Goal: Information Seeking & Learning: Find specific page/section

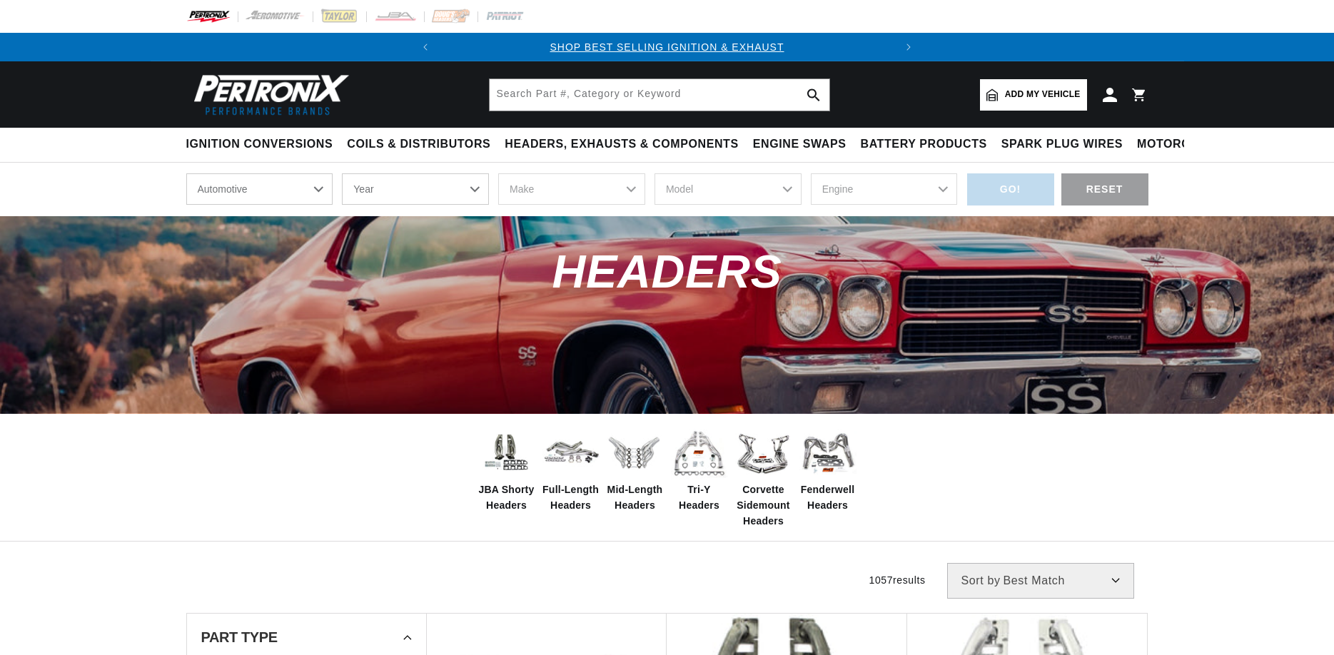
click at [754, 506] on span "Corvette Sidemount Headers" at bounding box center [763, 506] width 57 height 48
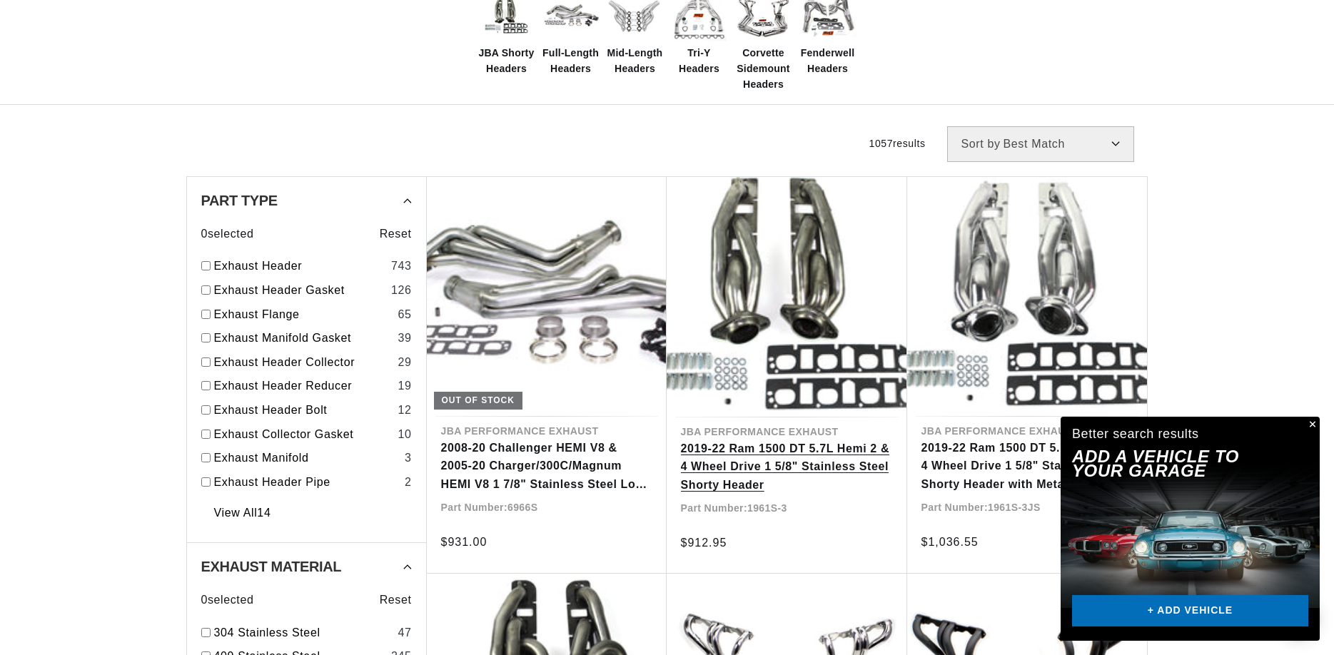
scroll to position [0, 447]
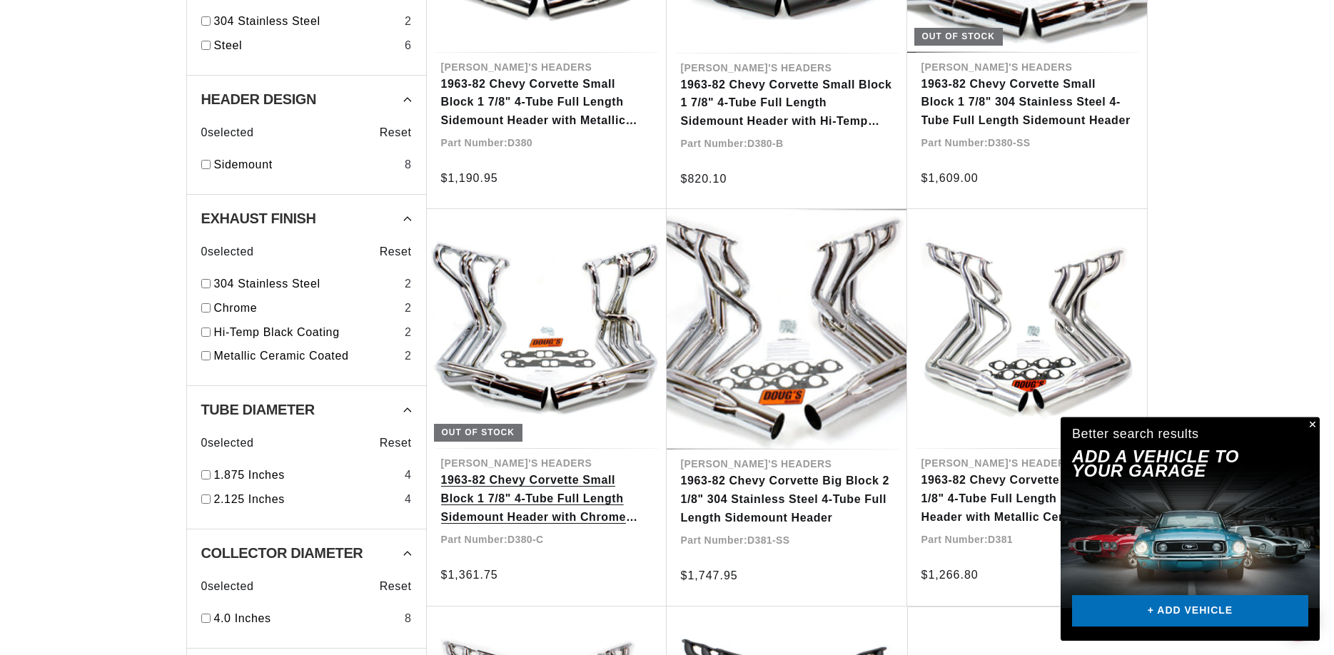
scroll to position [874, 0]
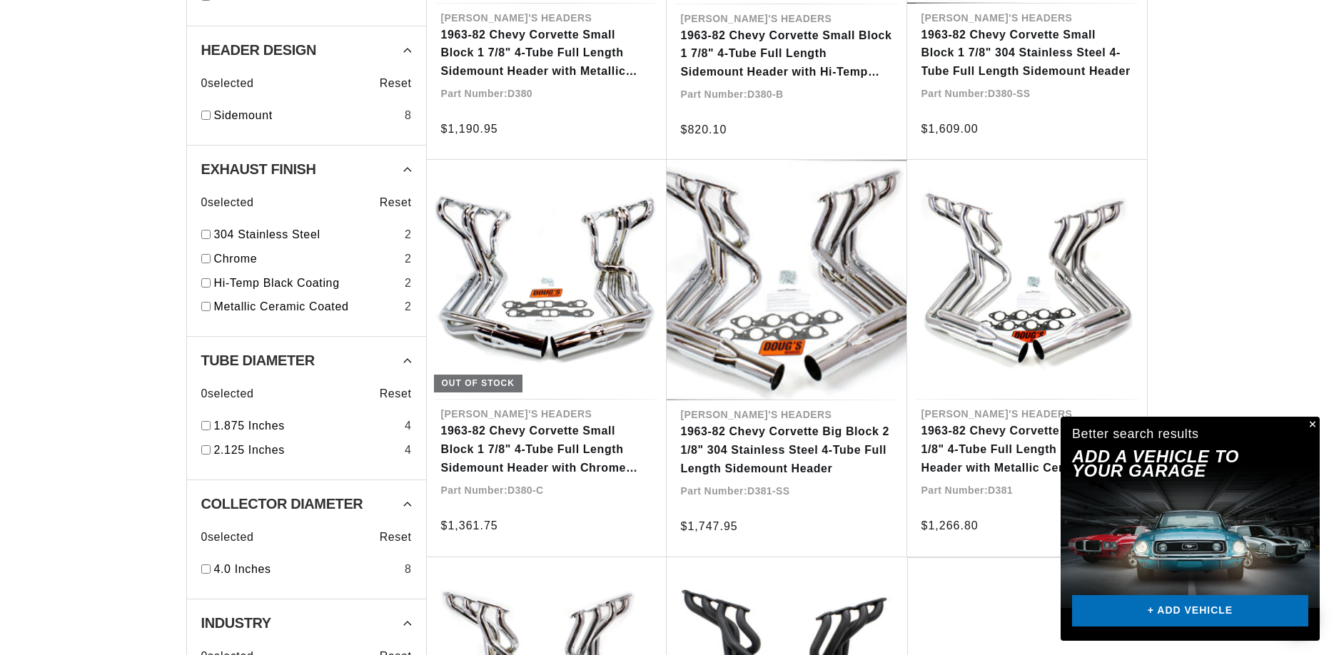
click at [1312, 428] on button "Close" at bounding box center [1311, 425] width 17 height 17
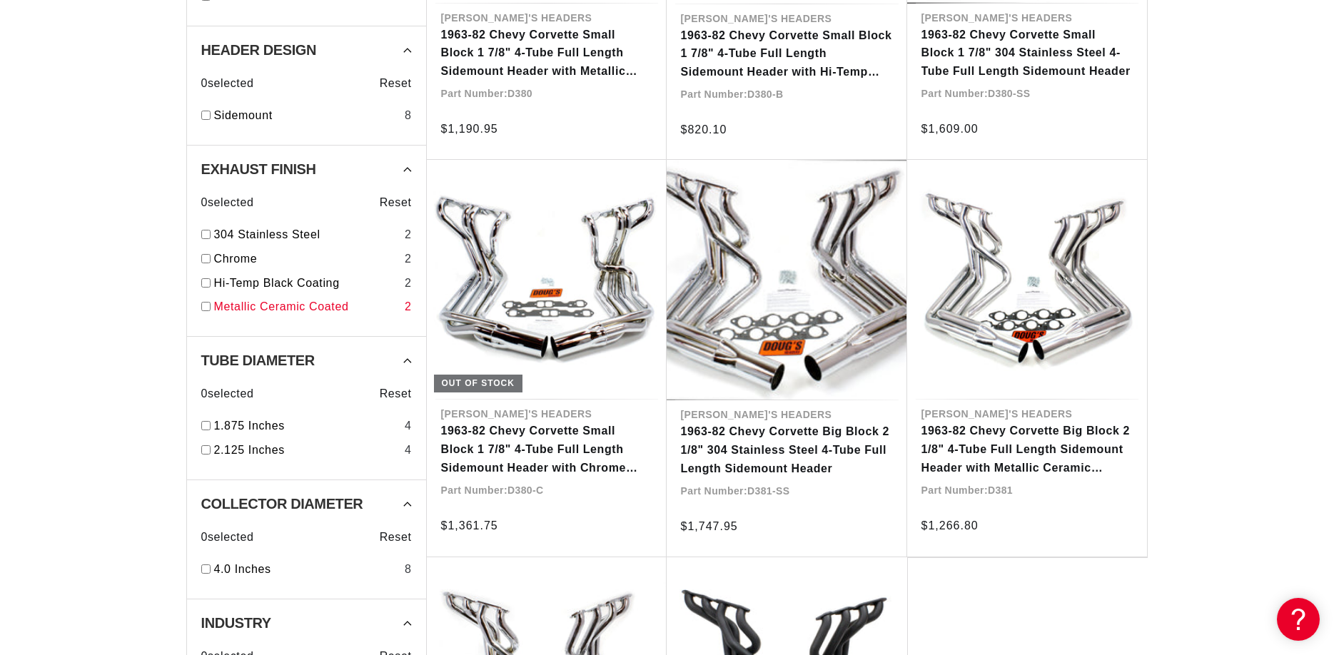
click at [253, 298] on link "Metallic Ceramic Coated" at bounding box center [306, 307] width 185 height 19
checkbox input "true"
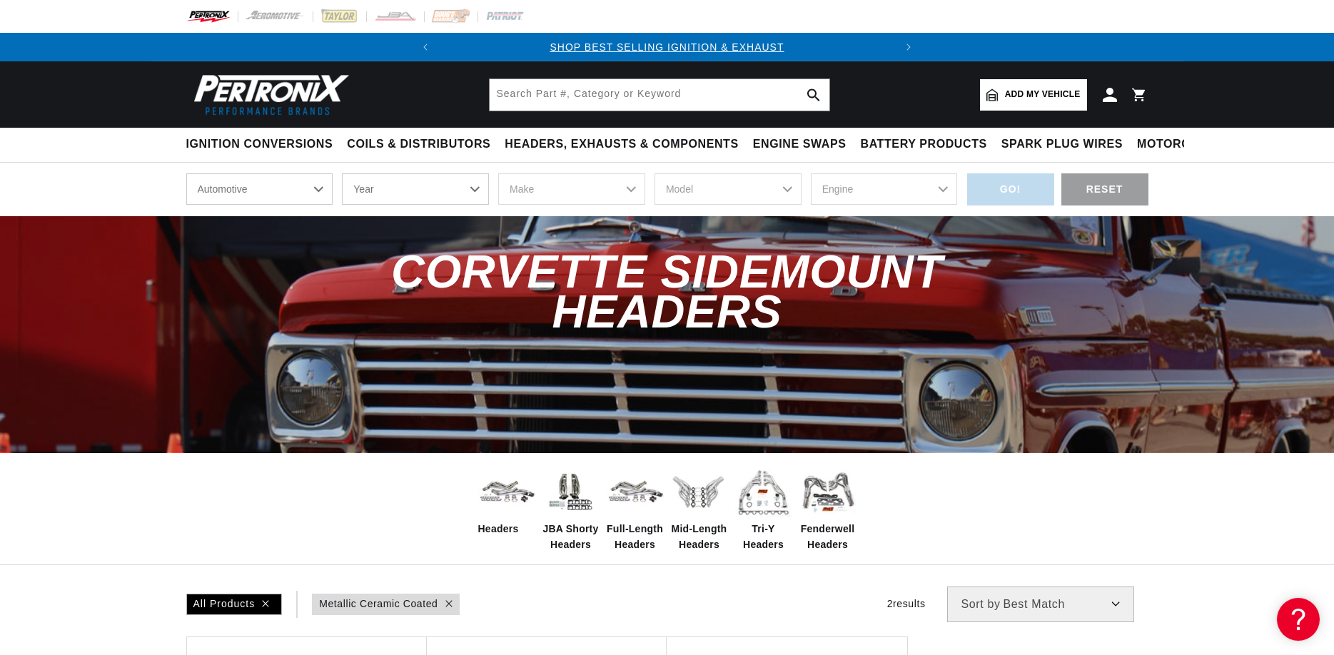
select select "1969"
click option "1969" at bounding box center [0, 0] width 0 height 0
select select "1969"
select select "Chevrolet"
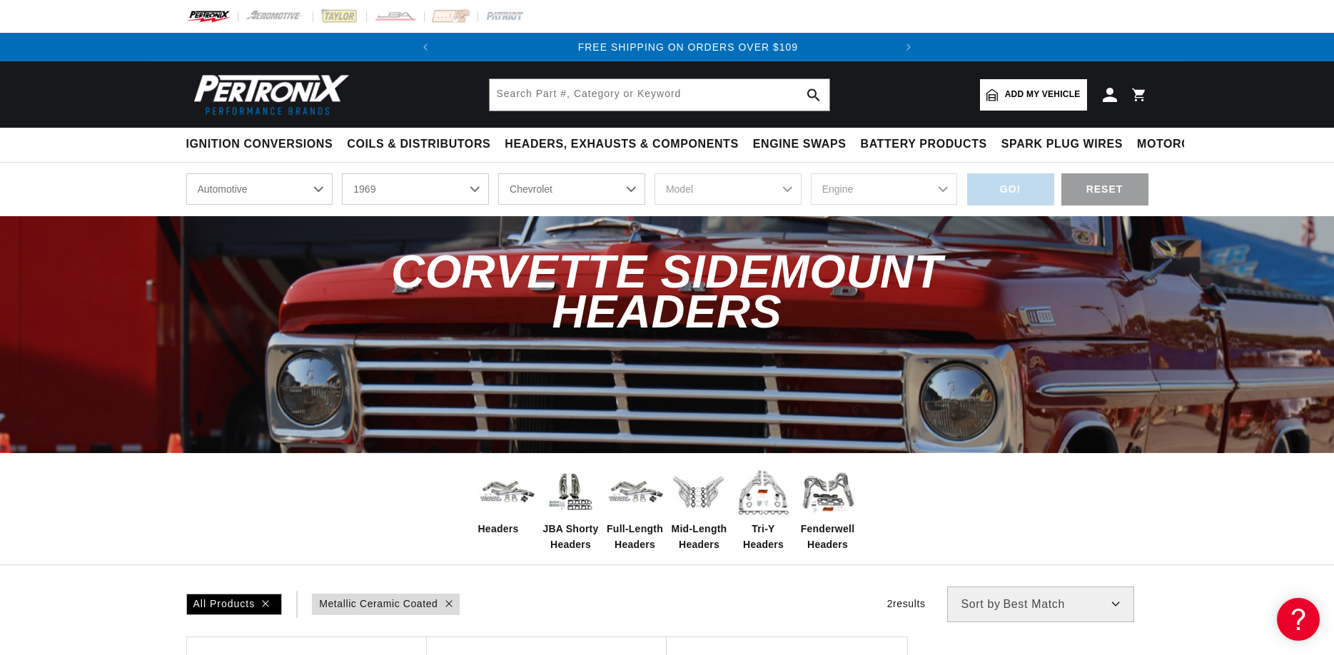
click option "Chevrolet" at bounding box center [0, 0] width 0 height 0
select select "Chevrolet"
select select "Corvette"
click option "Corvette" at bounding box center [0, 0] width 0 height 0
select select "Corvette"
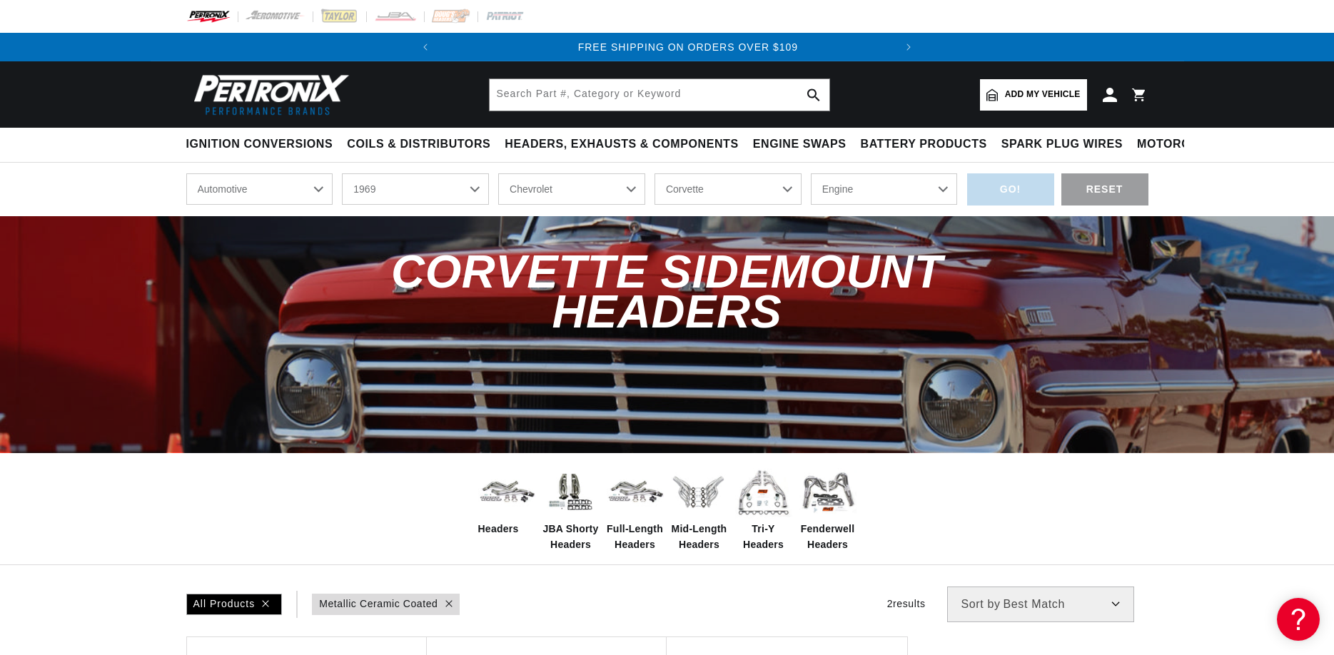
click at [811, 173] on select "Engine 4.6L 7.4L 327cid / 5.3L 327cid / 5.4L 350cid / 5.7L 396cid / 6.5L 427cid…" at bounding box center [884, 188] width 147 height 31
select select "427cid-7.0L"
click option "427cid / 7.0L" at bounding box center [0, 0] width 0 height 0
select select "427cid-7.0L"
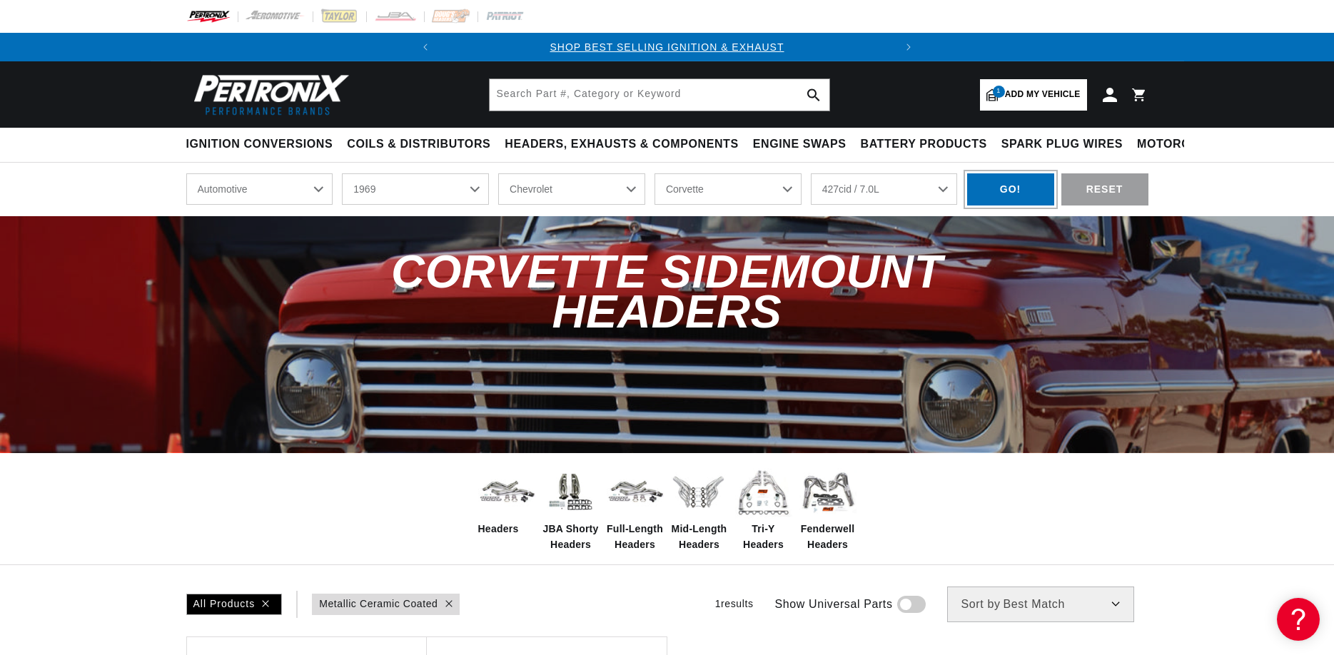
click at [989, 188] on div "GO!" at bounding box center [1010, 189] width 87 height 32
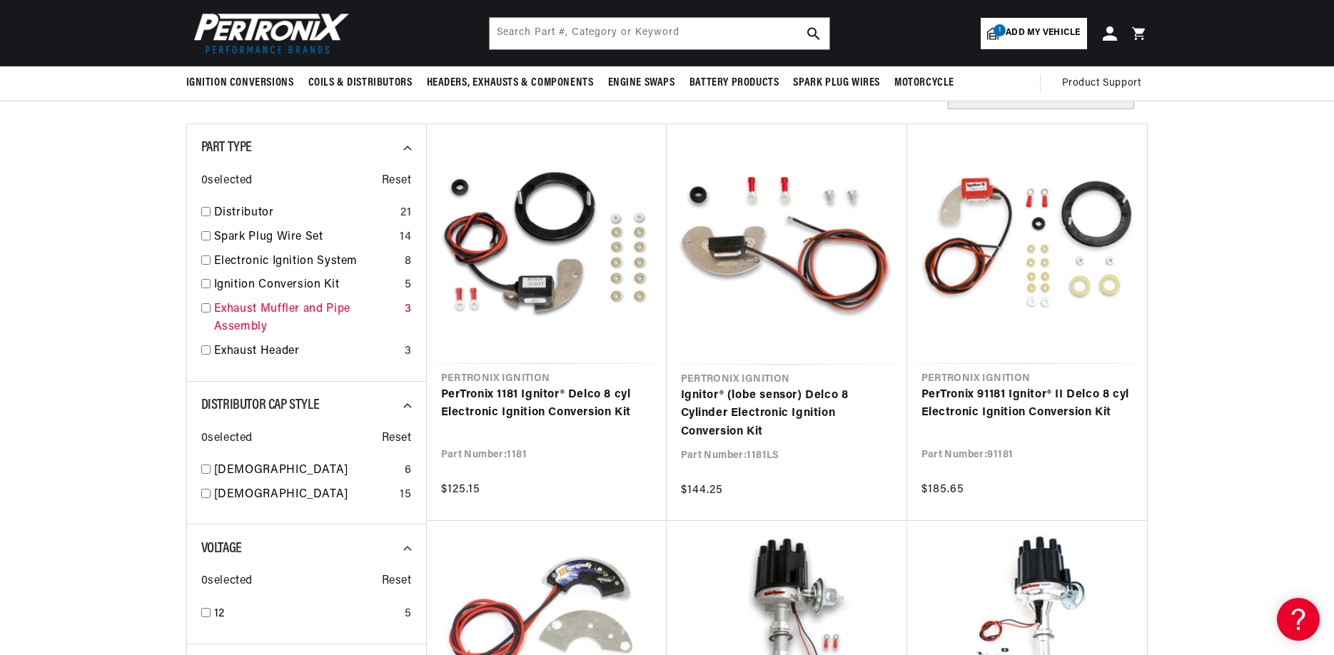
click at [203, 310] on input "checkbox" at bounding box center [205, 307] width 9 height 9
checkbox input "true"
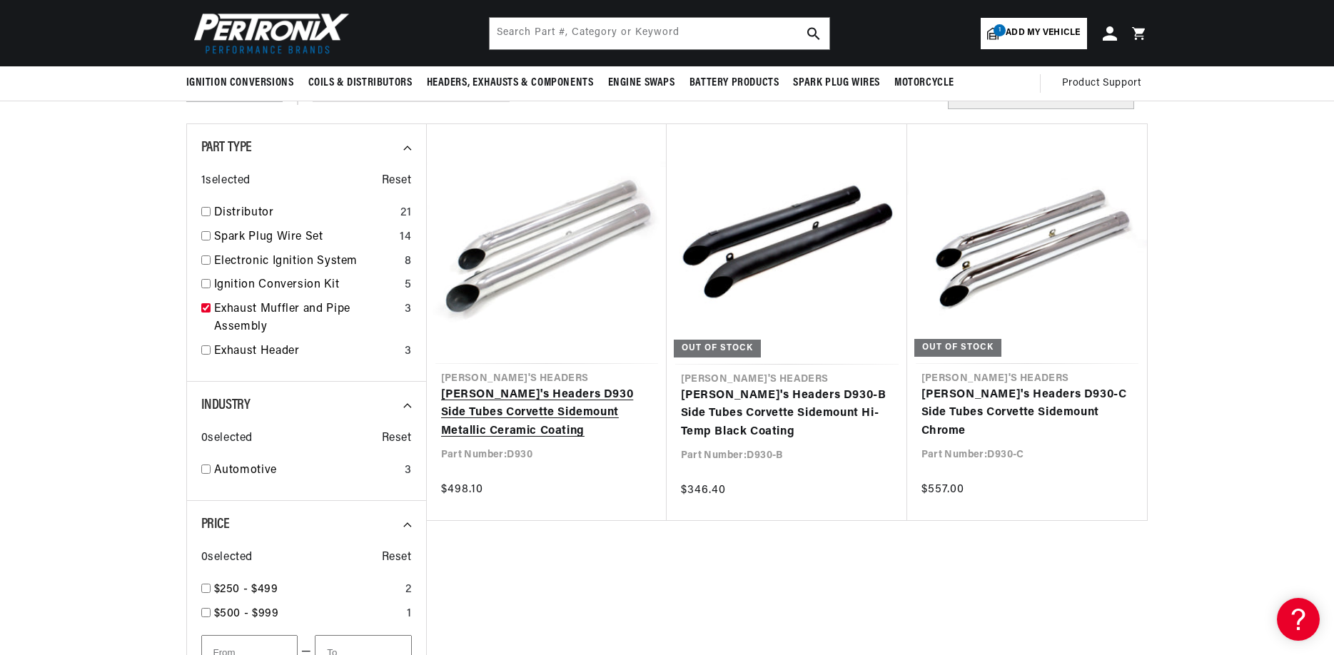
click at [453, 405] on link "Doug's Headers D930 Side Tubes Corvette Sidemount Metallic Ceramic Coating" at bounding box center [546, 413] width 211 height 55
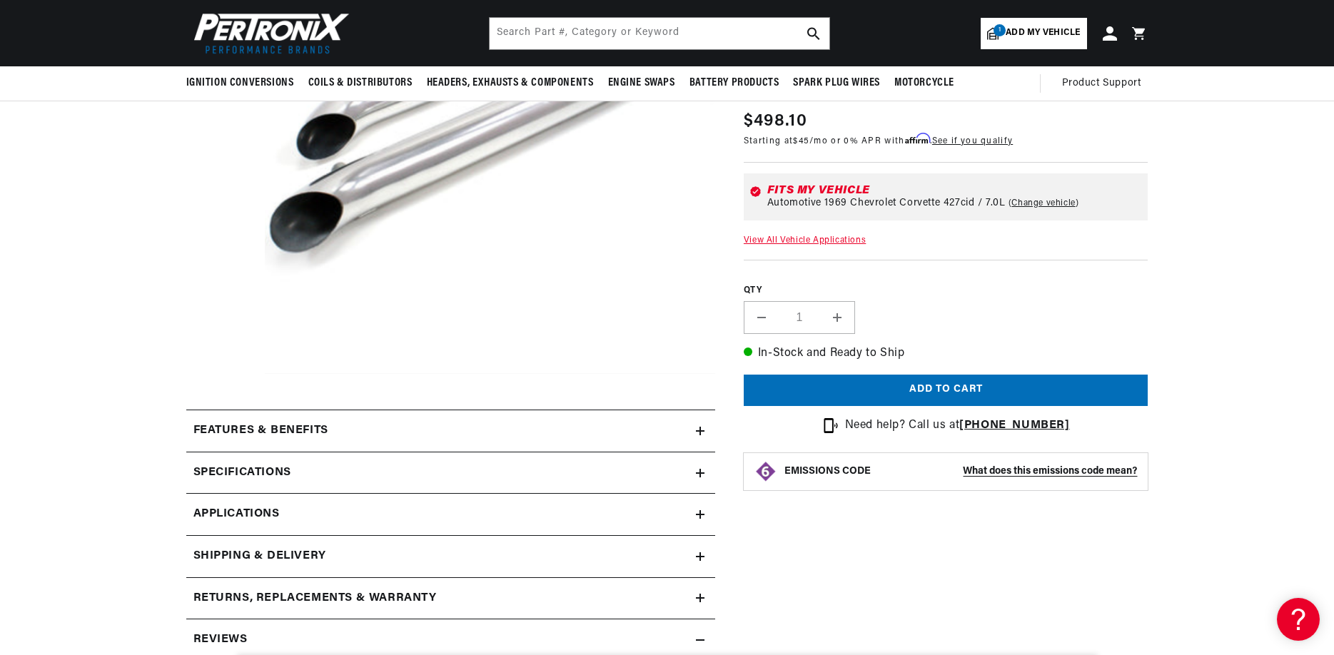
scroll to position [0, 433]
click at [224, 510] on span "Applications" at bounding box center [236, 514] width 86 height 19
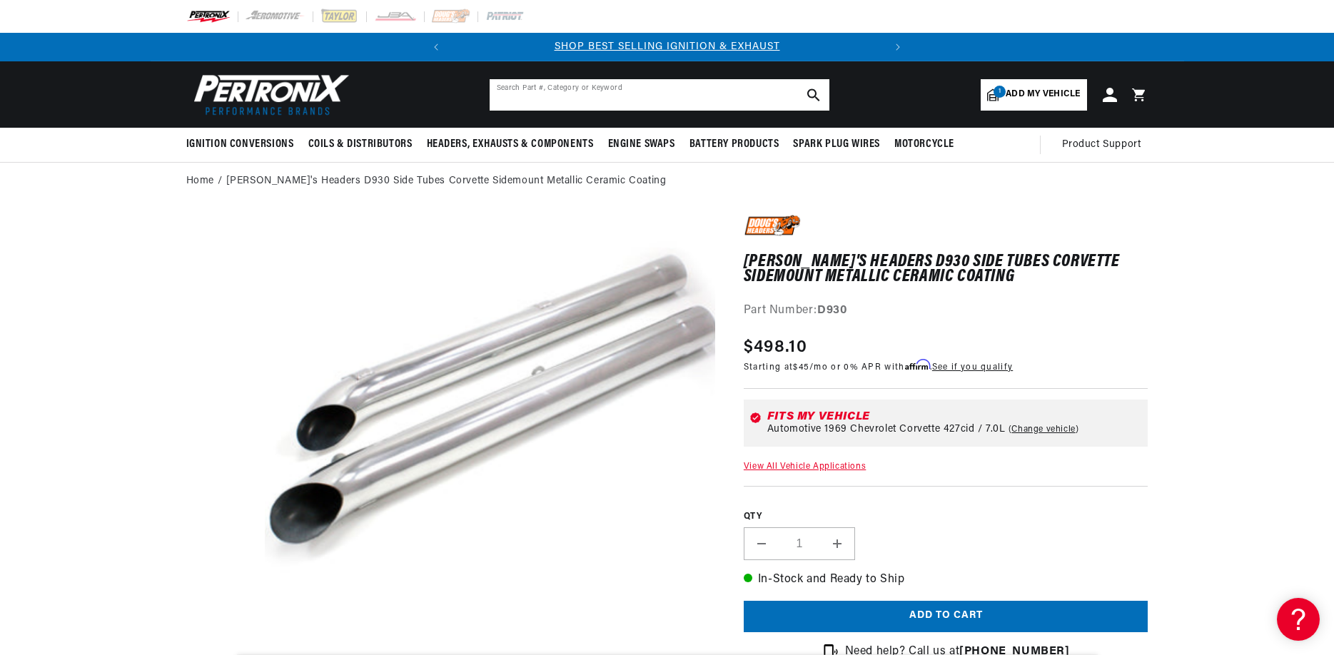
click at [769, 101] on input "text" at bounding box center [660, 94] width 340 height 31
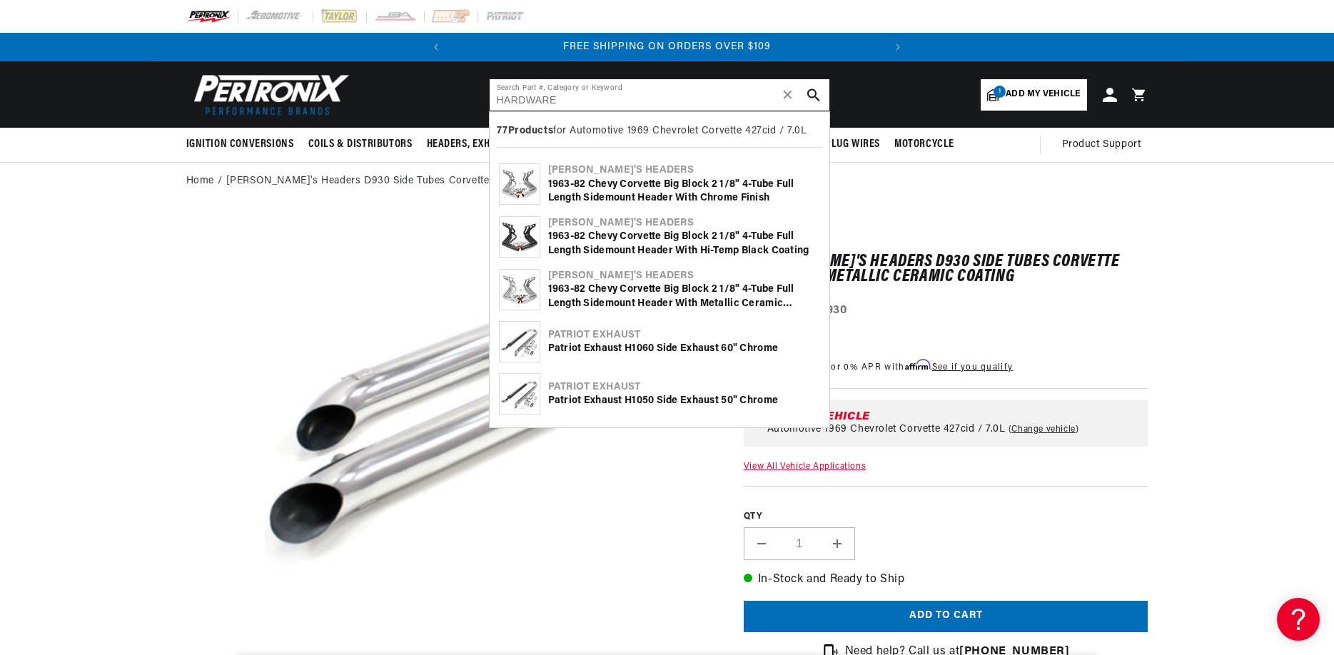
scroll to position [0, 44]
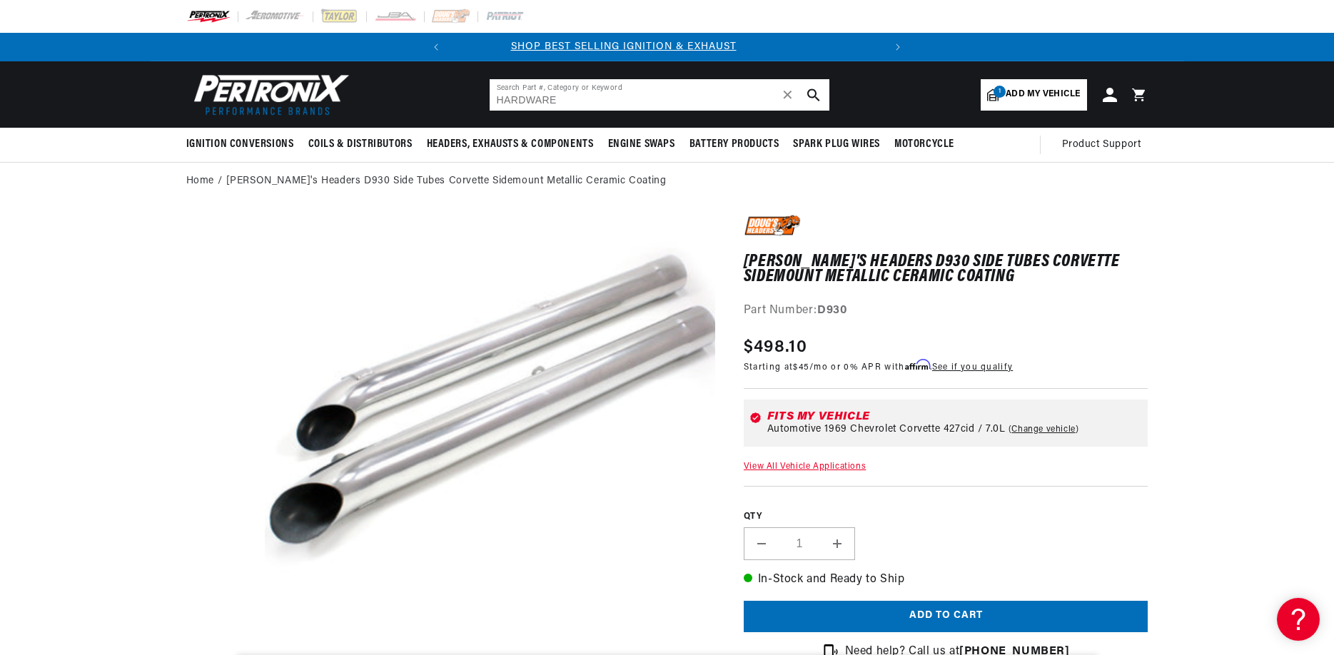
type input "HARDWARE"
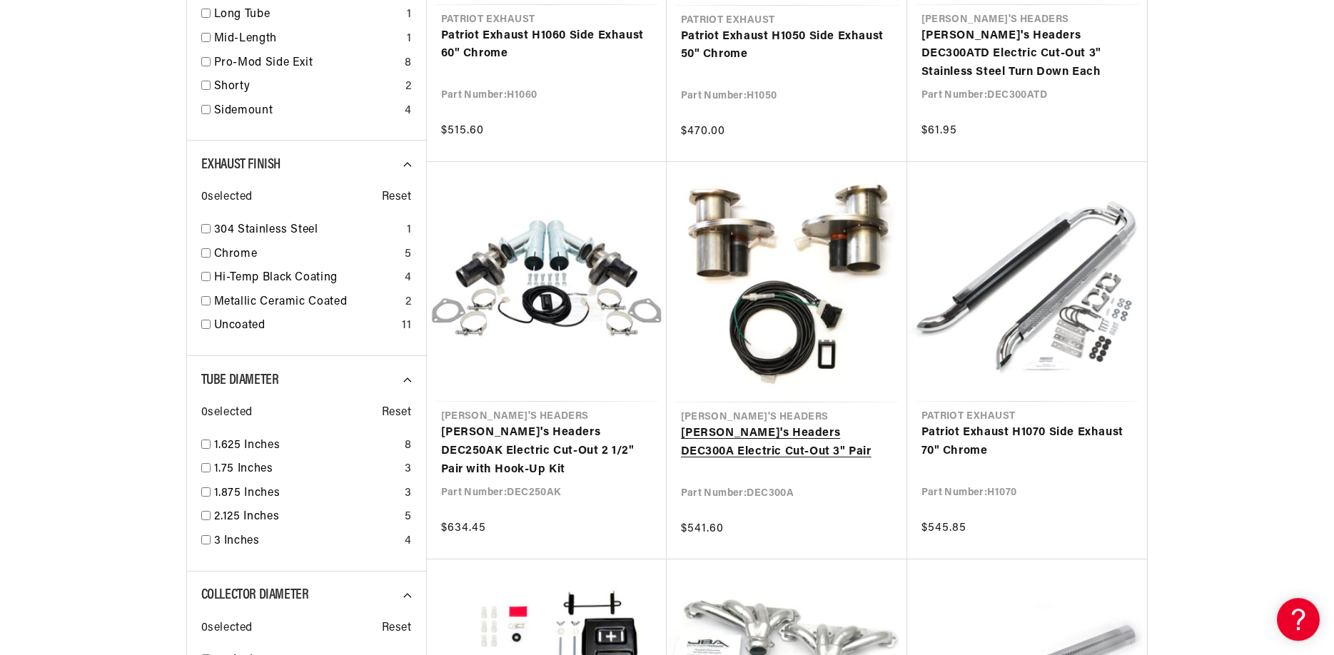
scroll to position [1165, 0]
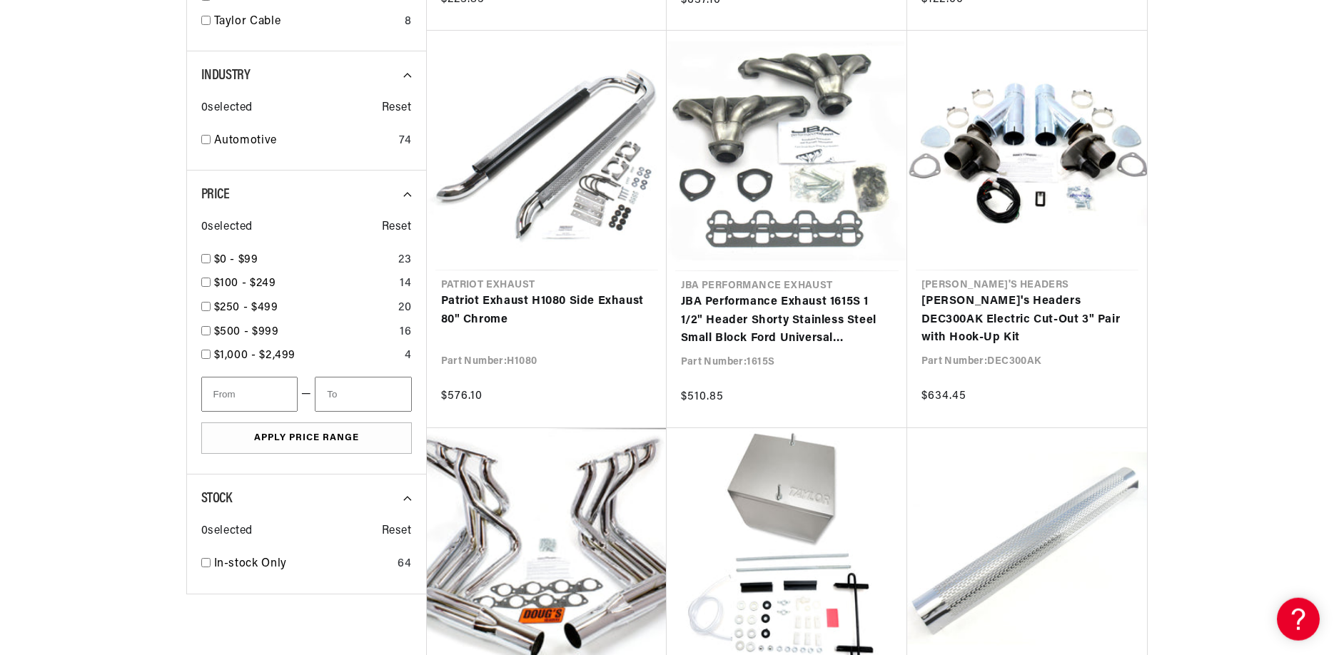
scroll to position [1893, 0]
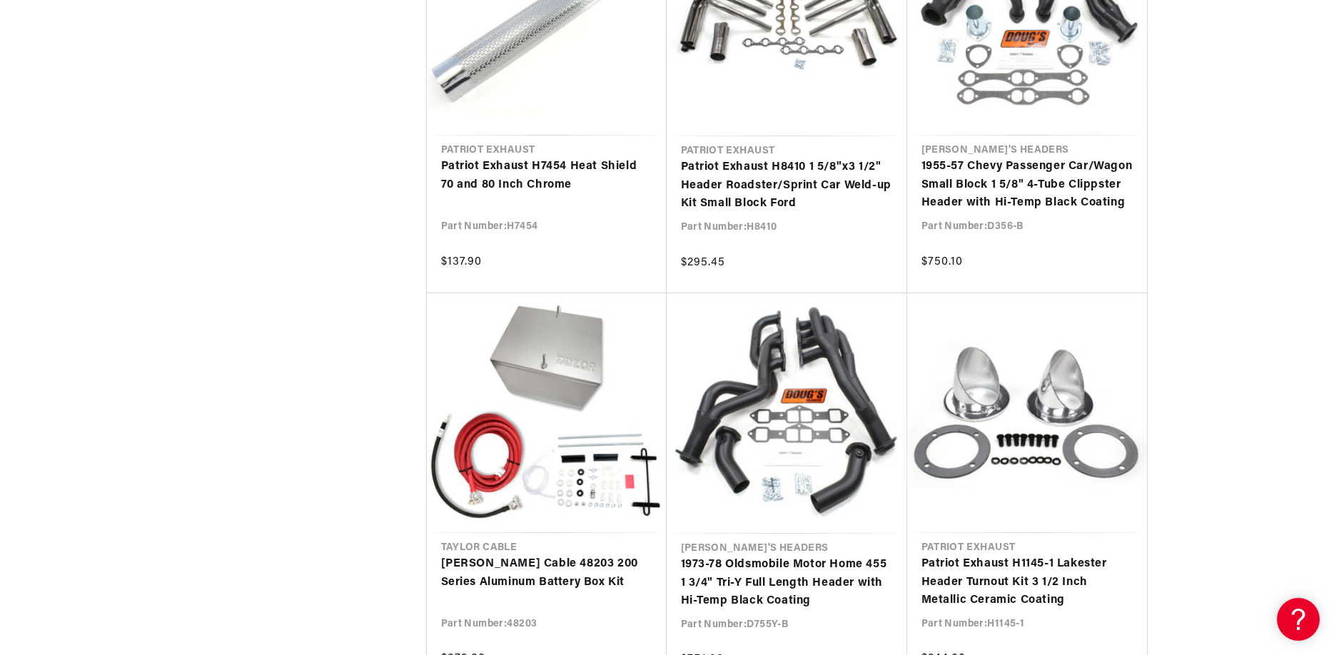
scroll to position [3349, 0]
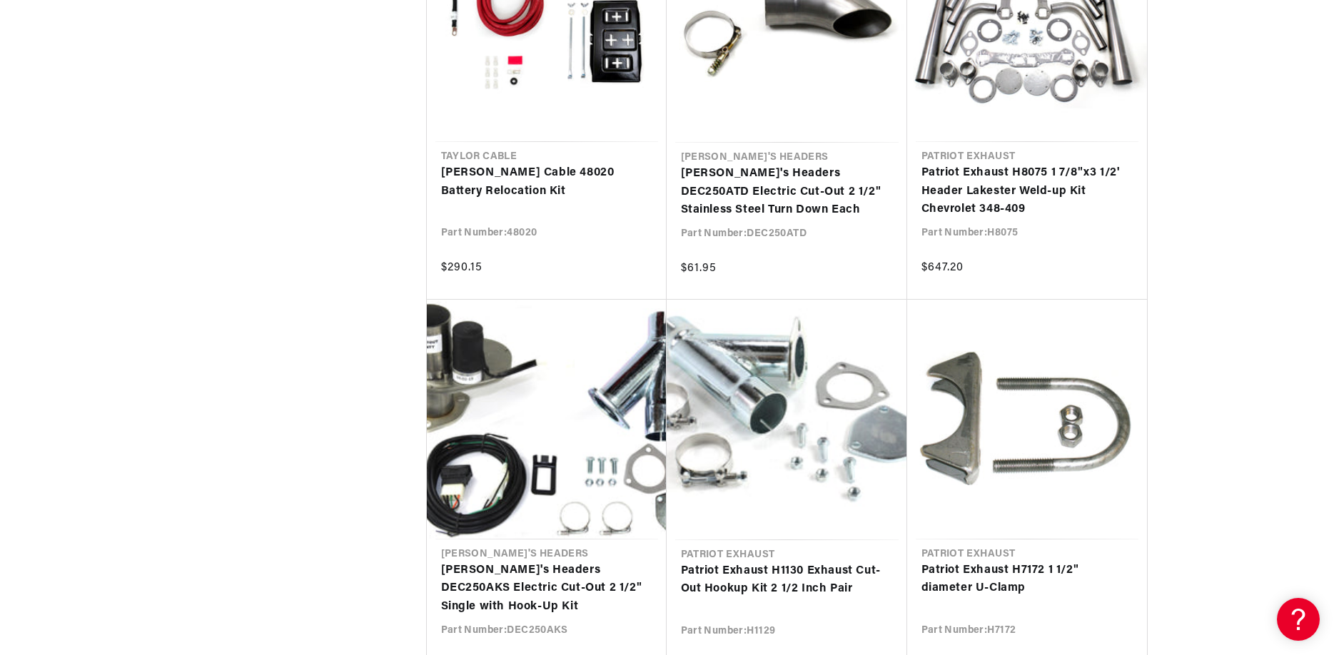
scroll to position [5824, 0]
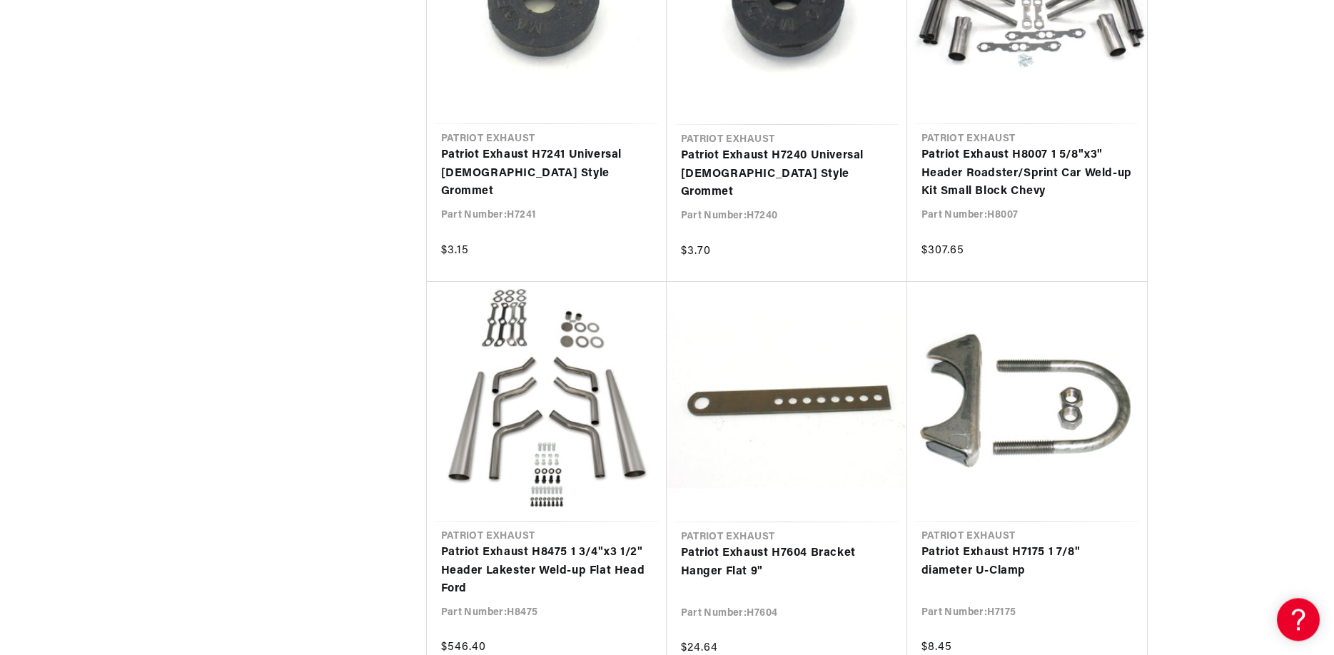
scroll to position [6989, 0]
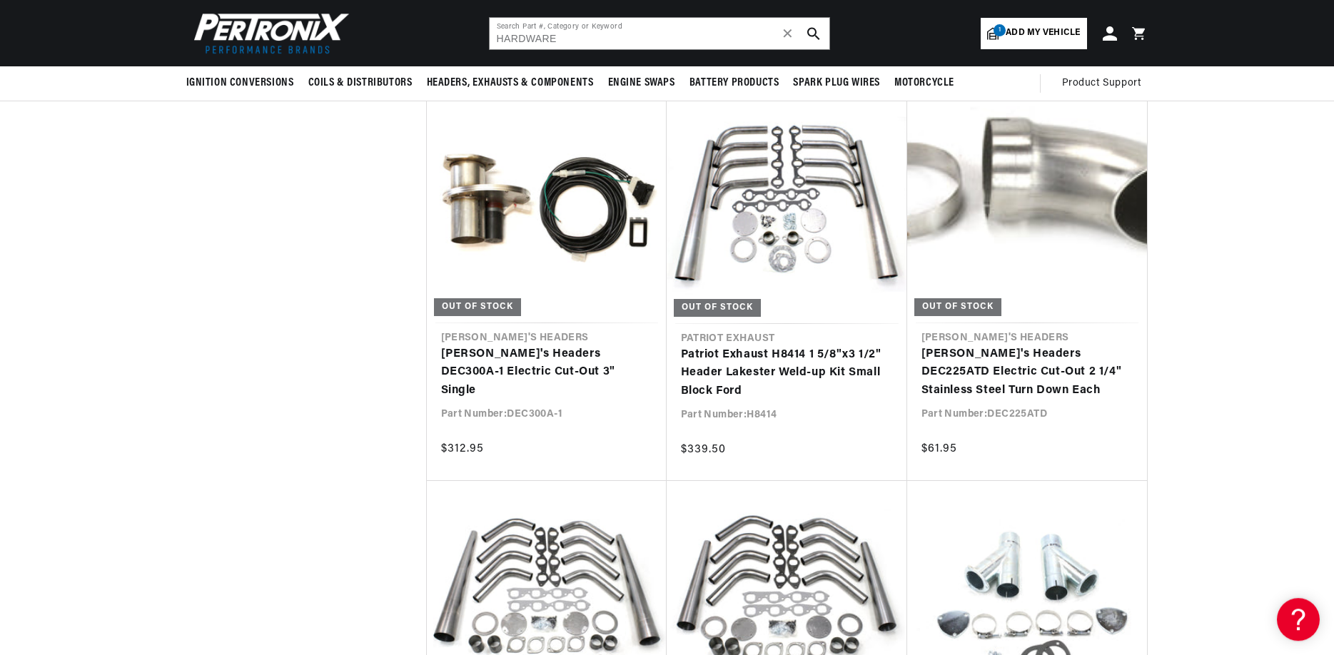
scroll to position [9318, 0]
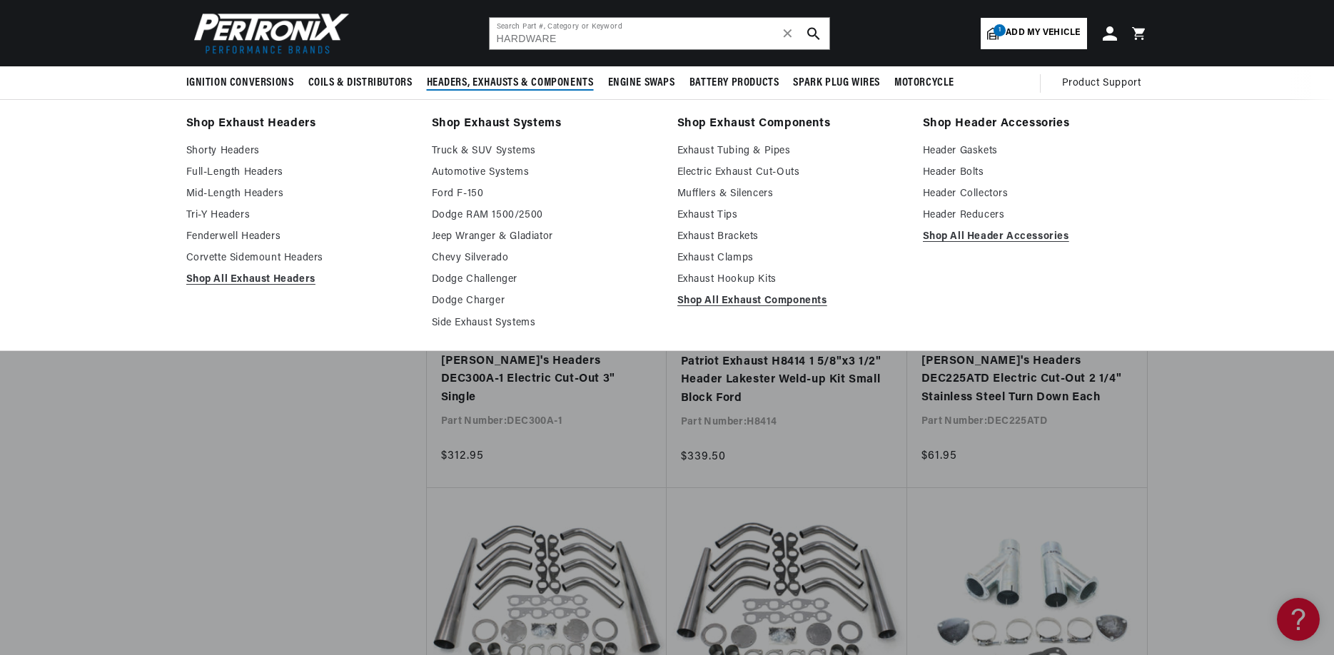
click at [557, 86] on span "Headers, Exhausts & Components" at bounding box center [510, 83] width 167 height 15
click at [966, 175] on link "Header Bolts" at bounding box center [1036, 172] width 226 height 17
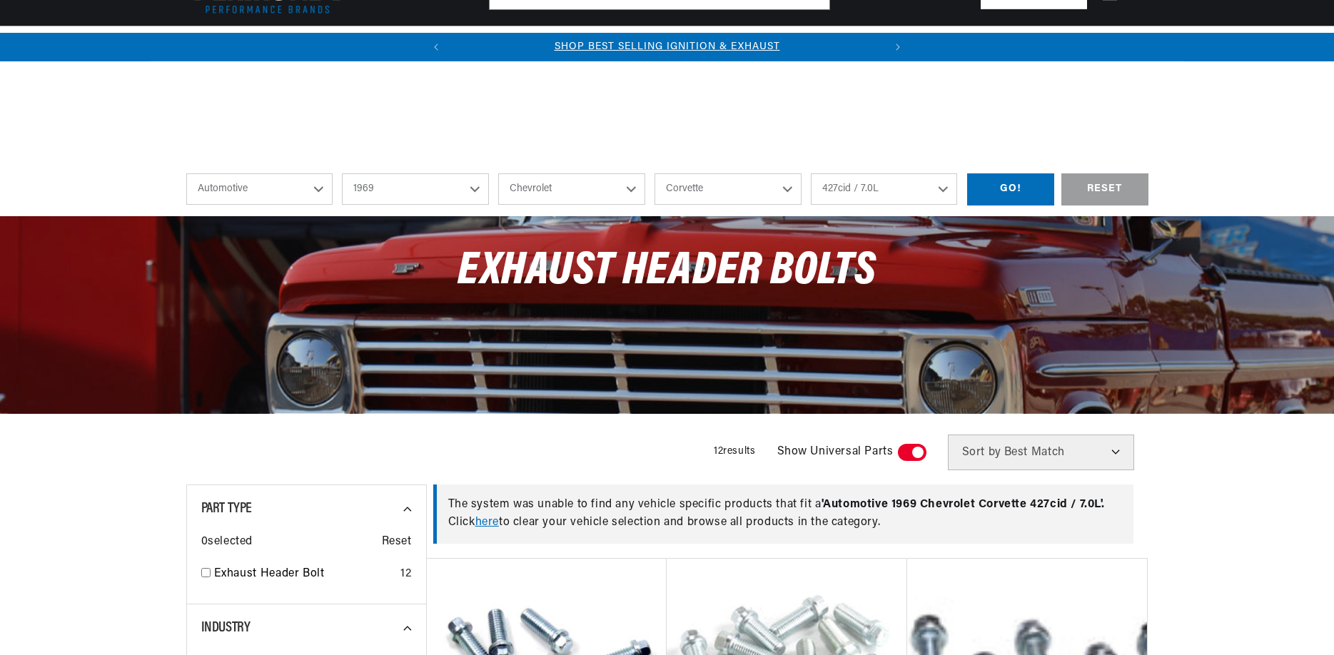
select select "1969"
select select "Chevrolet"
select select "Corvette"
select select "427cid-7.0L"
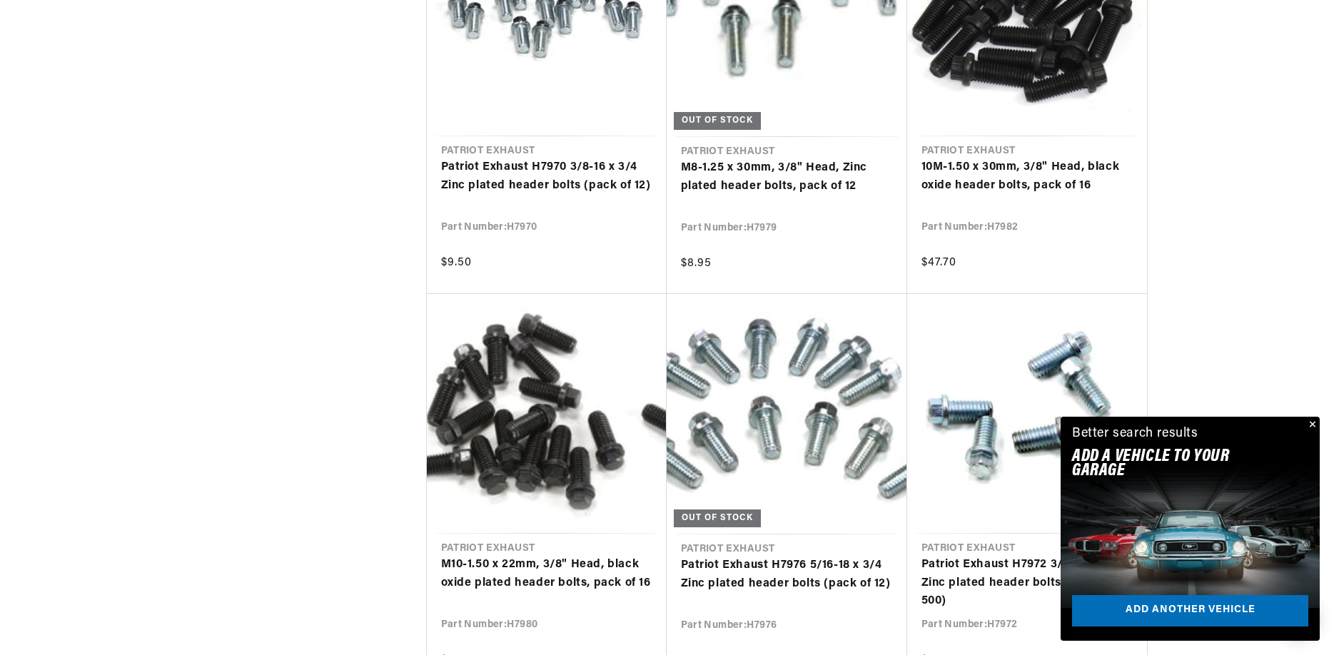
scroll to position [2038, 0]
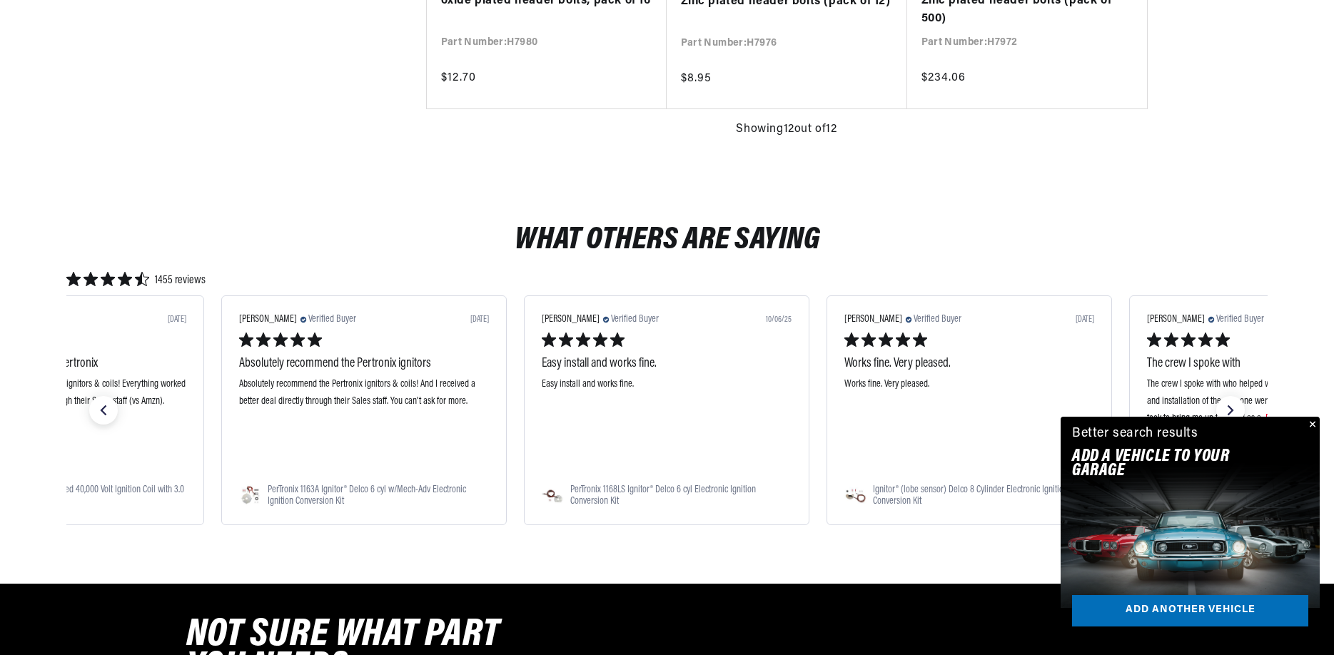
click at [1314, 424] on button "Close" at bounding box center [1311, 425] width 17 height 17
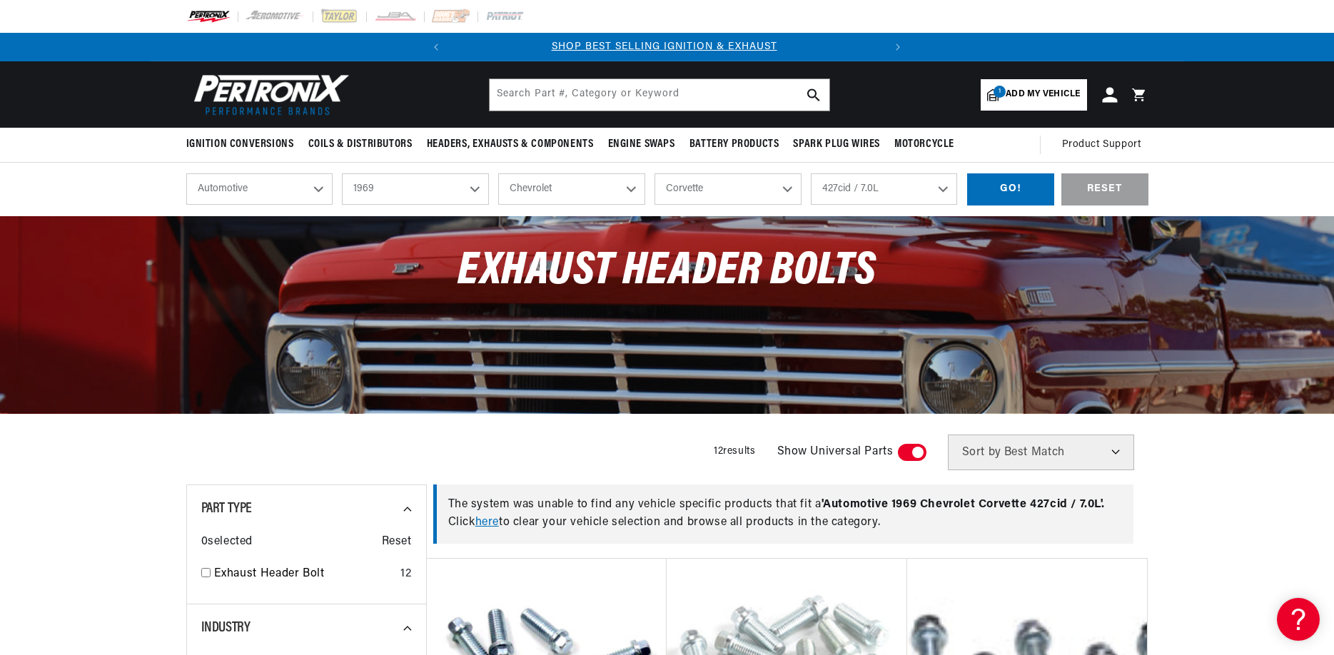
scroll to position [0, 0]
click at [447, 14] on img at bounding box center [450, 17] width 39 height 16
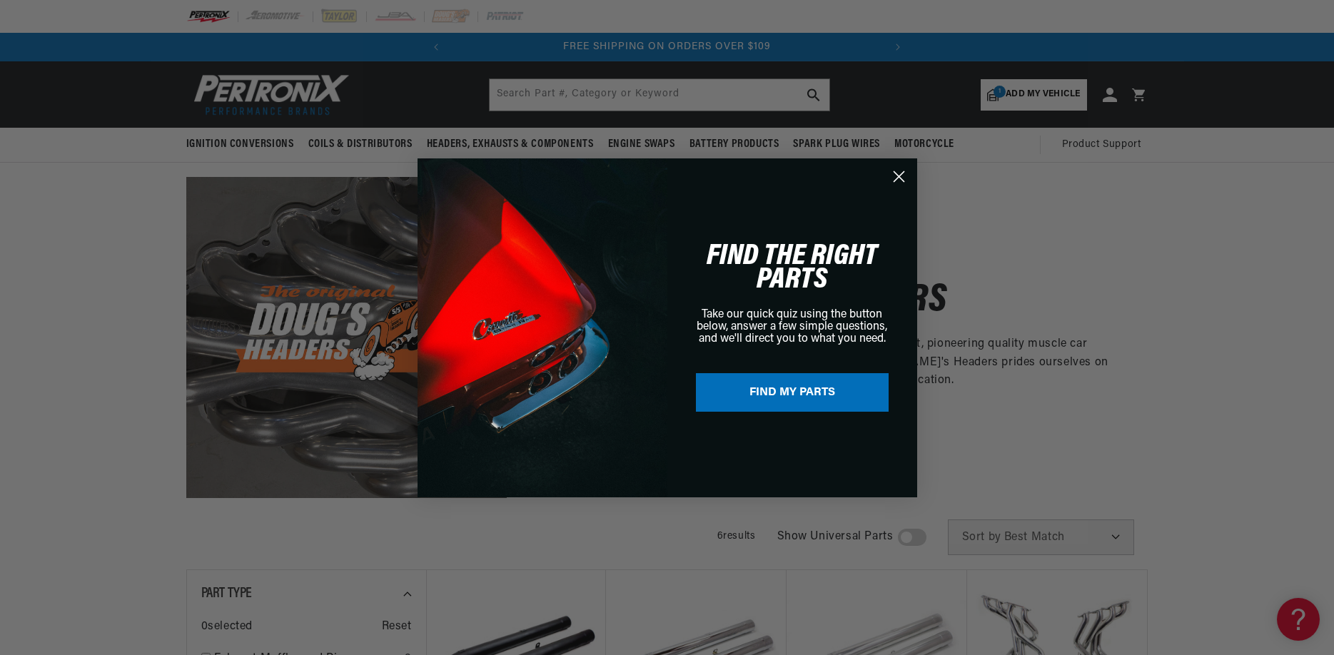
click at [900, 175] on icon "Close dialog" at bounding box center [899, 176] width 10 height 10
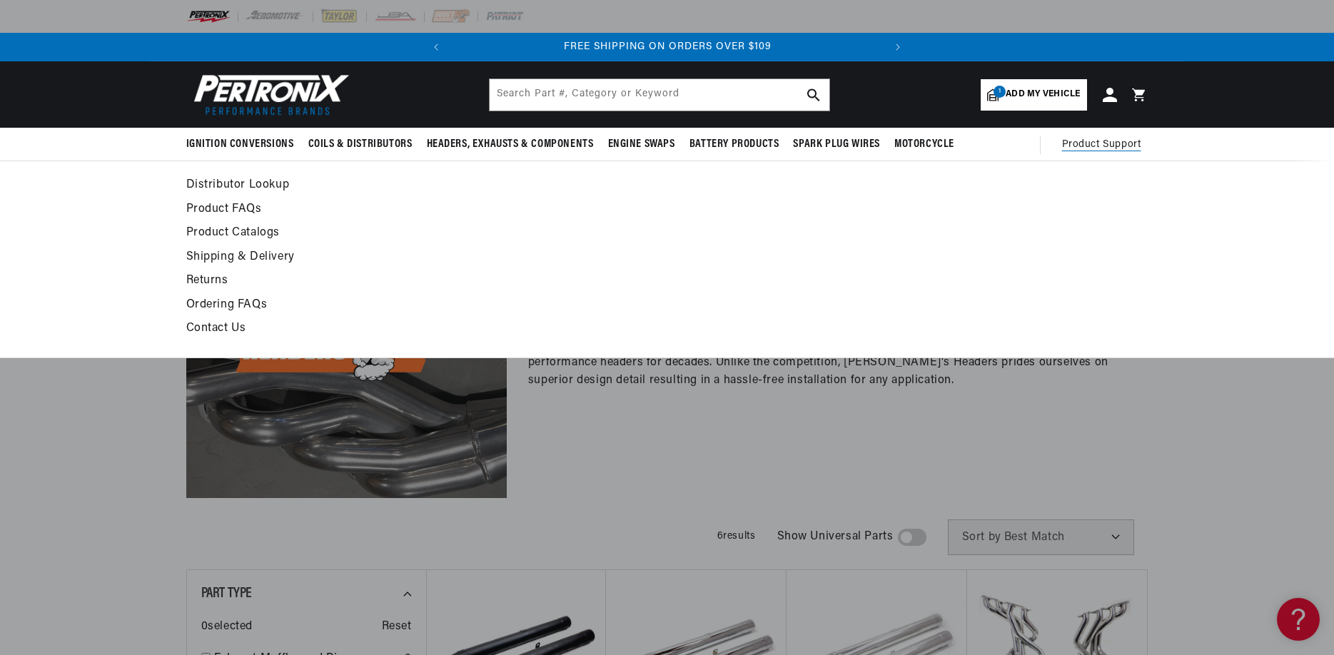
scroll to position [0, 433]
click at [208, 330] on link "Contact Us" at bounding box center [537, 329] width 702 height 20
